Goal: Transaction & Acquisition: Subscribe to service/newsletter

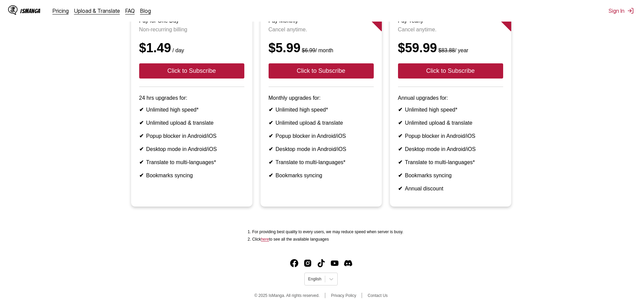
scroll to position [109, 0]
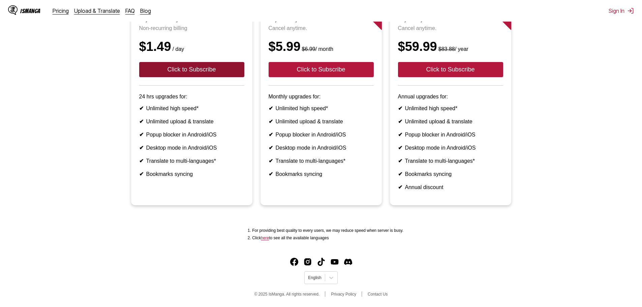
click at [223, 62] on button "Click to Subscribe" at bounding box center [191, 69] width 105 height 15
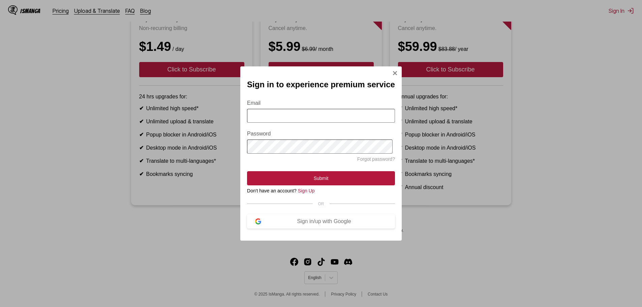
click at [273, 117] on input "Email" at bounding box center [321, 116] width 148 height 14
click at [312, 219] on section "Email Password Forgot password? Submit Don't have an account? Sign Up OR Sign i…" at bounding box center [321, 160] width 148 height 136
click at [313, 223] on div "Sign in/up with Google" at bounding box center [324, 221] width 126 height 6
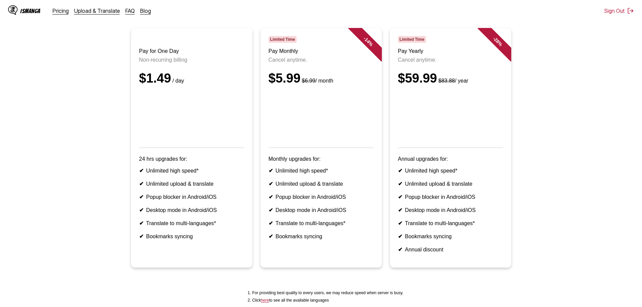
scroll to position [62, 0]
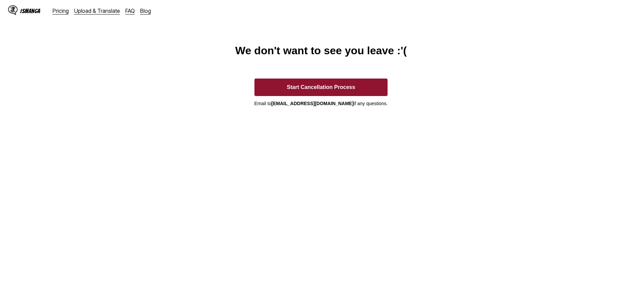
click at [357, 94] on button "Start Cancellation Process" at bounding box center [320, 87] width 133 height 18
